Goal: Feedback & Contribution: Submit feedback/report problem

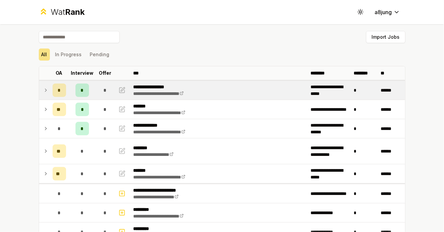
click at [46, 90] on icon at bounding box center [45, 90] width 5 height 8
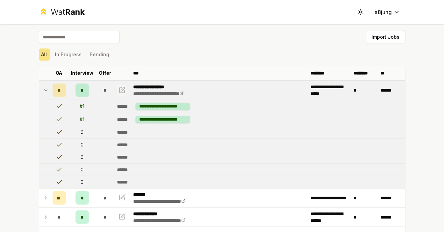
click at [124, 87] on icon "button" at bounding box center [122, 90] width 7 height 8
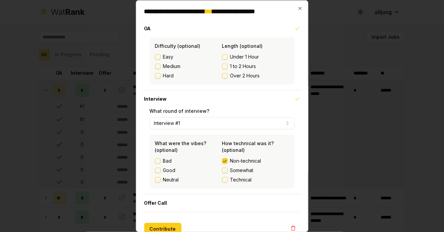
click at [161, 173] on div "Good" at bounding box center [188, 170] width 67 height 7
click at [155, 171] on button "Good" at bounding box center [157, 170] width 5 height 5
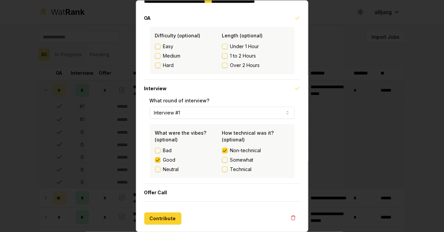
click at [166, 220] on button "Contribute" at bounding box center [162, 218] width 37 height 12
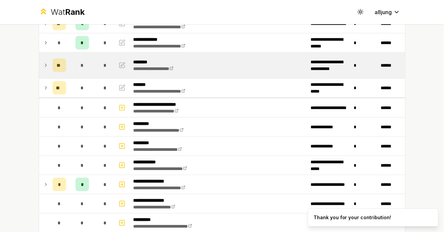
scroll to position [0, 0]
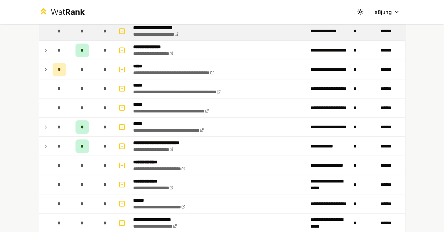
scroll to position [316, 0]
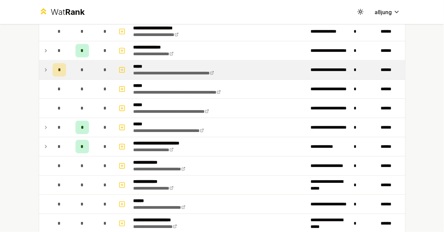
click at [47, 69] on icon at bounding box center [45, 70] width 5 height 8
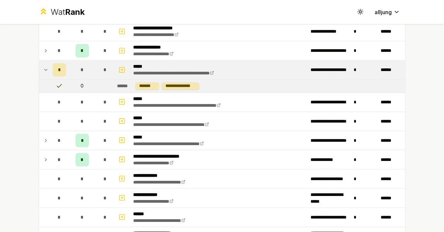
click at [41, 68] on td at bounding box center [44, 70] width 11 height 19
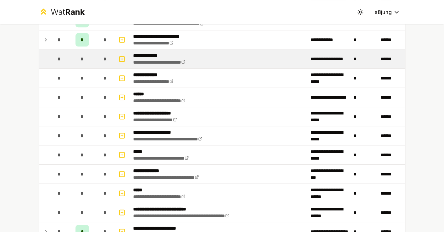
scroll to position [423, 0]
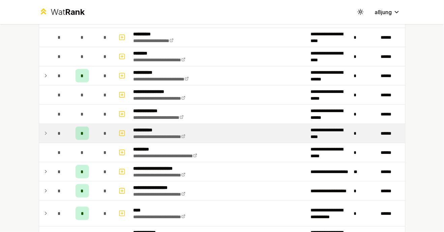
scroll to position [844, 0]
